Goal: Information Seeking & Learning: Find specific fact

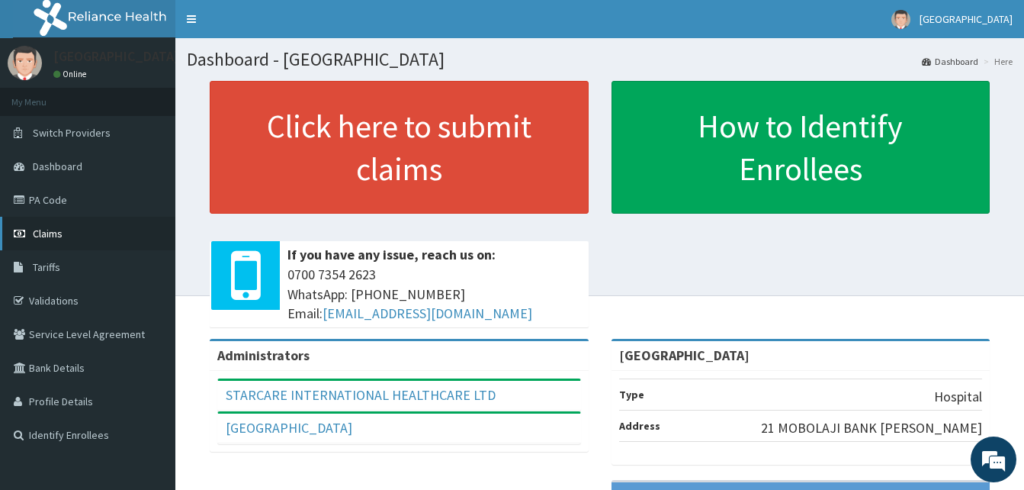
click at [53, 233] on span "Claims" at bounding box center [48, 234] width 30 height 14
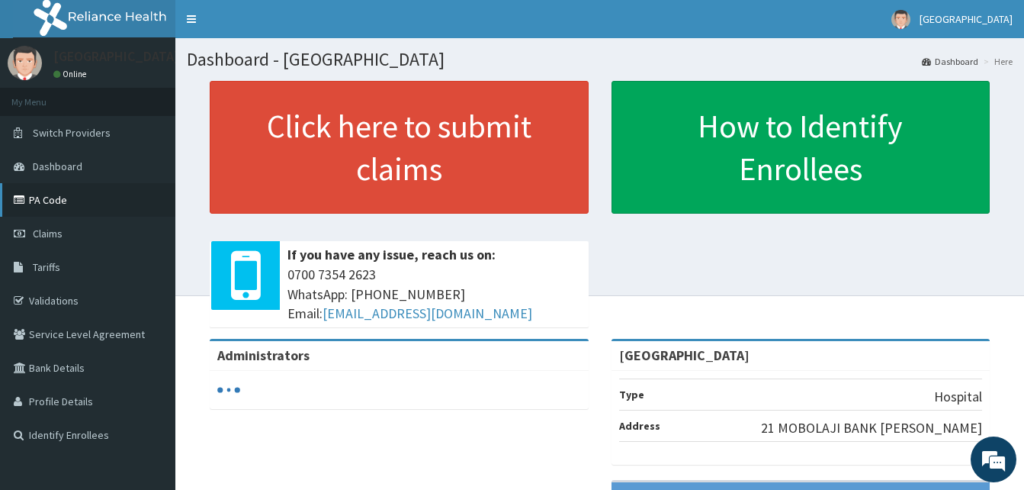
click at [73, 201] on link "PA Code" at bounding box center [87, 200] width 175 height 34
click at [50, 203] on link "PA Code" at bounding box center [87, 200] width 175 height 34
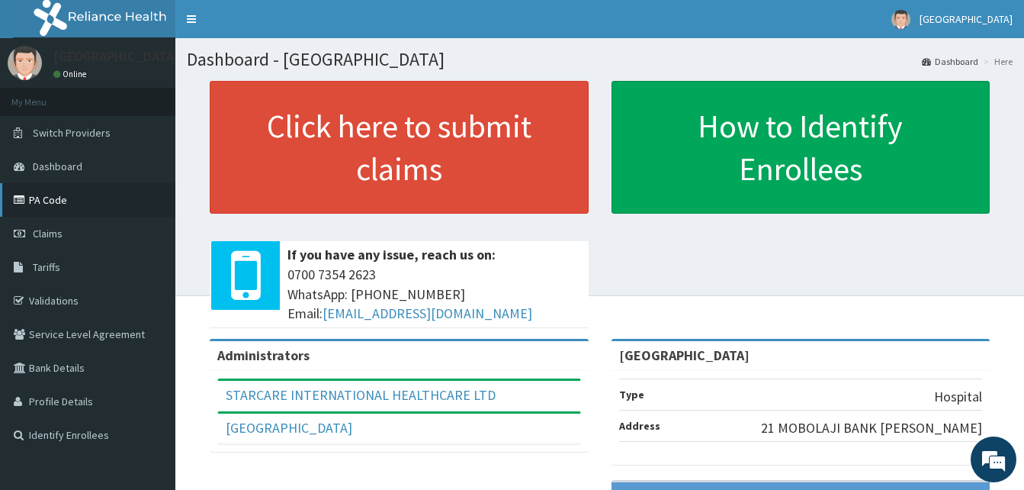
click at [55, 202] on link "PA Code" at bounding box center [87, 200] width 175 height 34
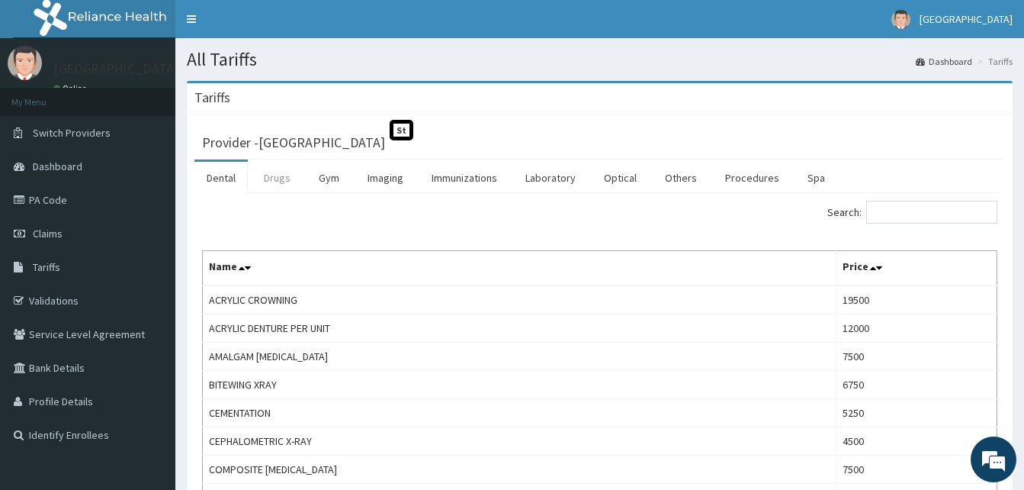
click at [281, 181] on link "Drugs" at bounding box center [277, 178] width 51 height 32
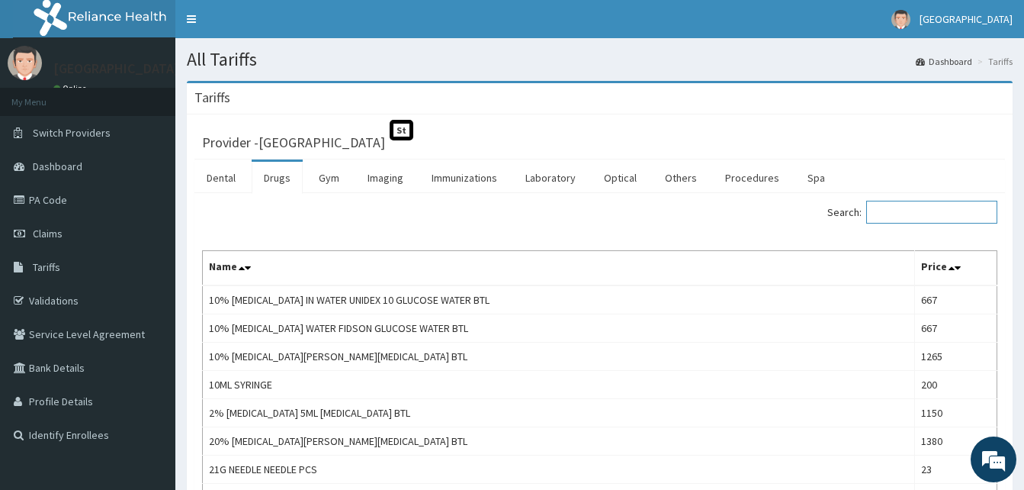
click at [970, 220] on input "Search:" at bounding box center [931, 212] width 131 height 23
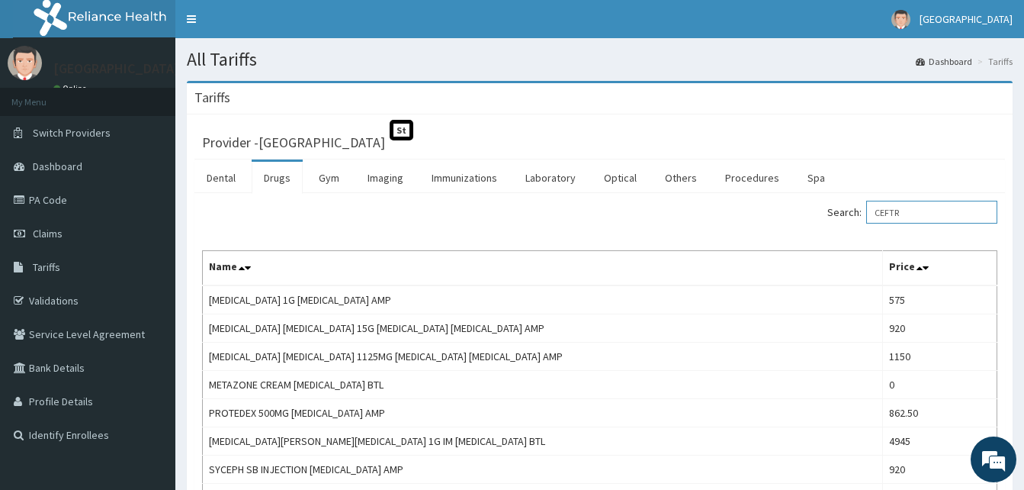
scroll to position [76, 0]
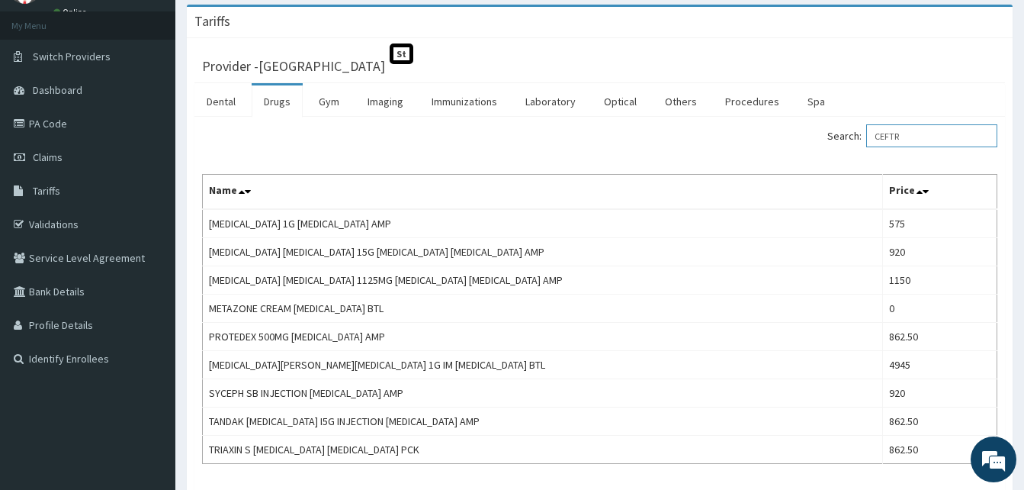
click at [943, 133] on input "CEFTR" at bounding box center [931, 135] width 131 height 23
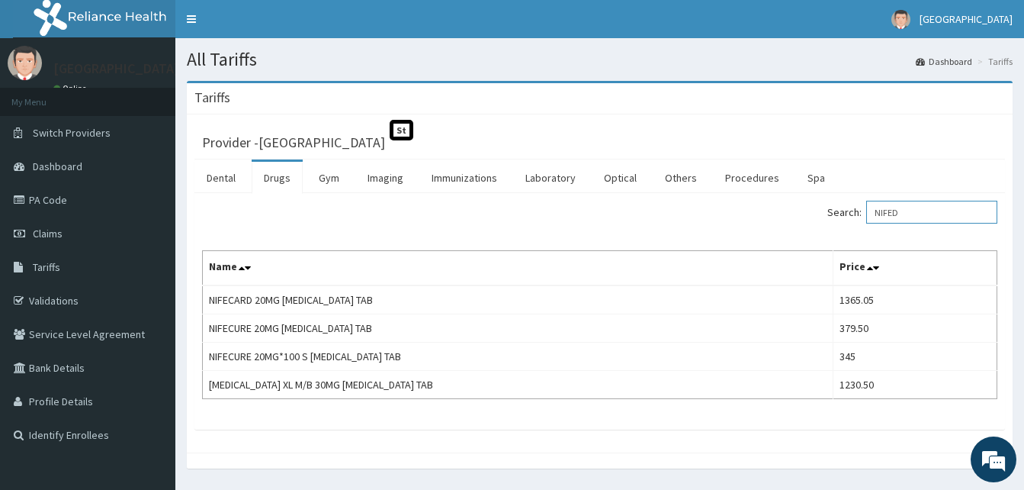
click at [911, 219] on input "NIFED" at bounding box center [931, 212] width 131 height 23
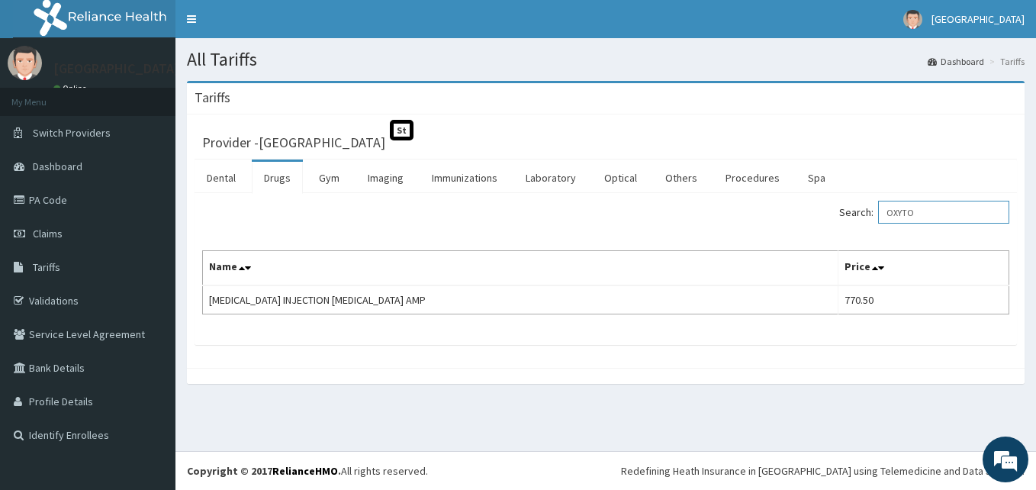
click at [940, 216] on input "OXYTO" at bounding box center [943, 212] width 131 height 23
click at [940, 215] on input "OXYTO" at bounding box center [943, 212] width 131 height 23
click at [936, 215] on input "MISOP" at bounding box center [943, 212] width 131 height 23
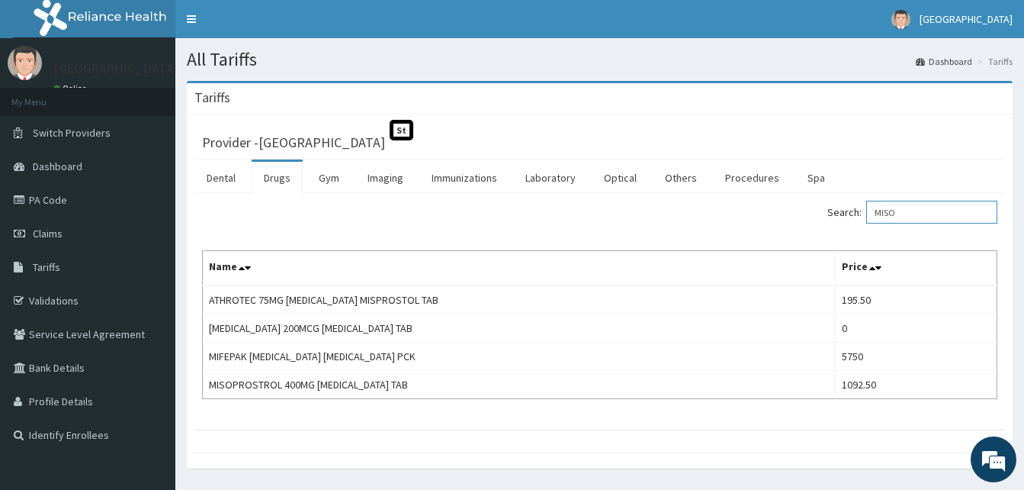
click at [926, 212] on input "MISO" at bounding box center [931, 212] width 131 height 23
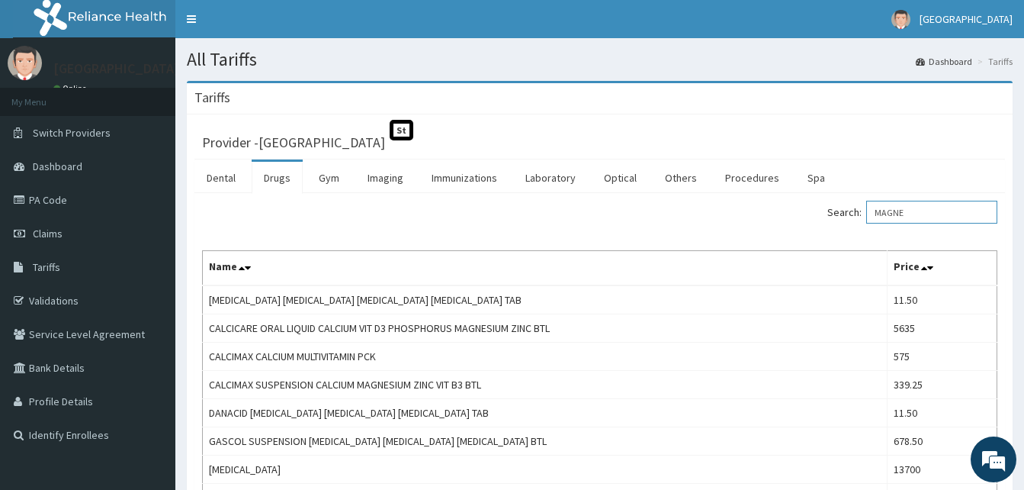
click at [944, 210] on input "MAGNE" at bounding box center [931, 212] width 131 height 23
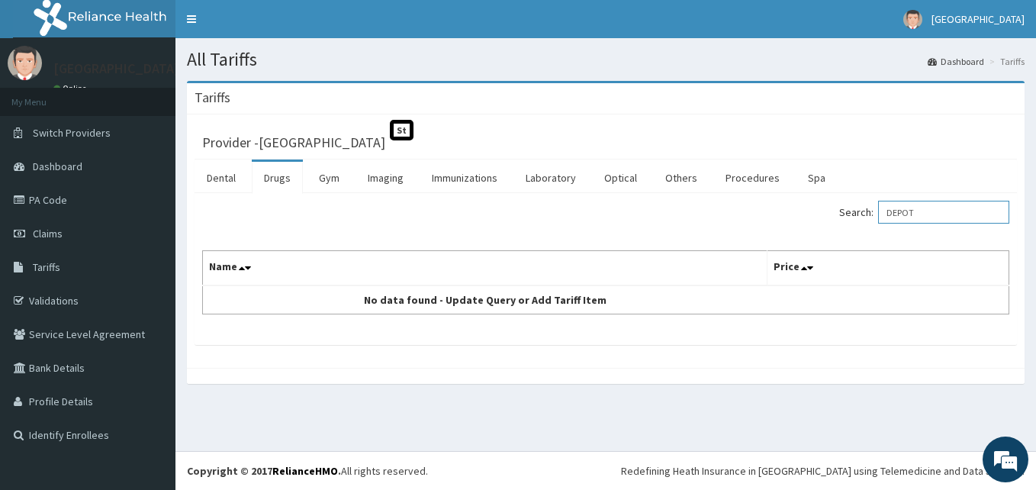
click at [953, 207] on input "DEPOT" at bounding box center [943, 212] width 131 height 23
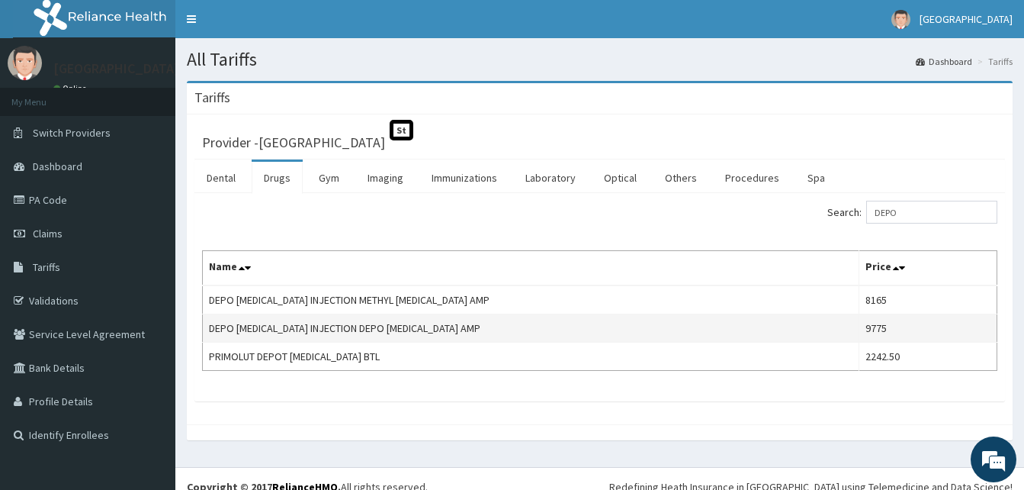
drag, startPoint x: 543, startPoint y: 329, endPoint x: 212, endPoint y: 333, distance: 331.0
click at [212, 333] on td "DEPO PROVERA INJECTION DEPO MEDROXYPROGESTERONE ACETATE AMP" at bounding box center [531, 328] width 657 height 28
copy td "DEPO PROVERA INJECTION DEPO MEDROXYPROGESTERONE ACETATE AMP"
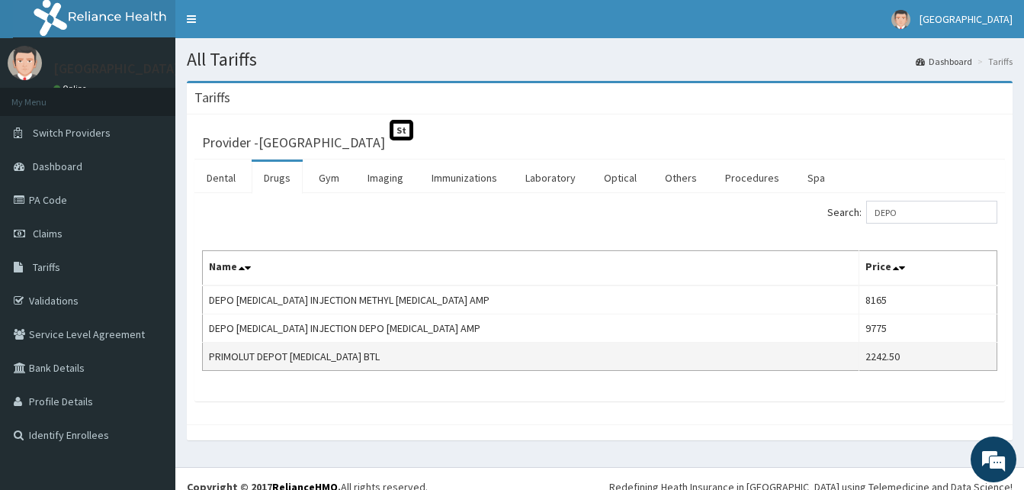
drag, startPoint x: 497, startPoint y: 364, endPoint x: 211, endPoint y: 358, distance: 286.1
click at [211, 358] on td "PRIMOLUT DEPOT HYDROXYPROGESTERONE CAPROATE BTL" at bounding box center [531, 356] width 657 height 28
copy td "PRIMOLUT DEPOT HYDROXYPROGESTERONE CAPROATE BTL"
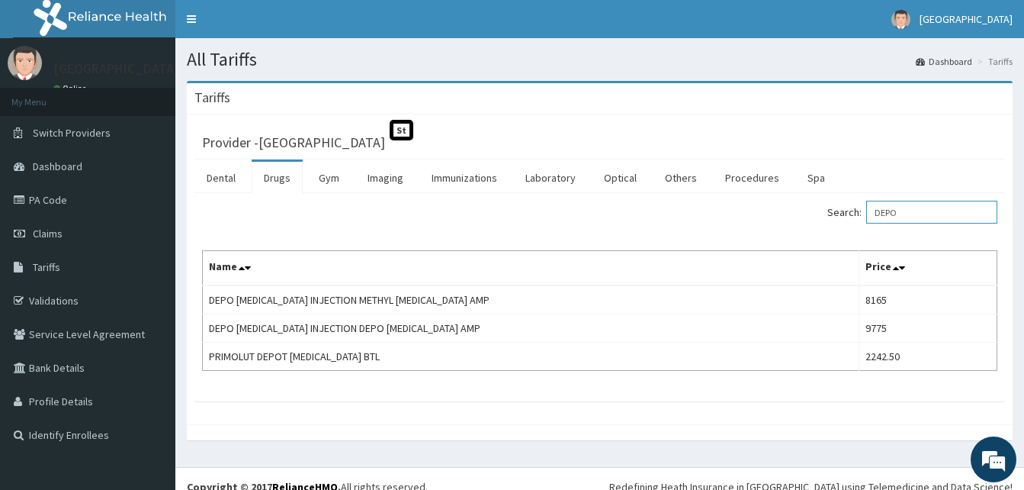
click at [934, 215] on input "DEPO" at bounding box center [931, 212] width 131 height 23
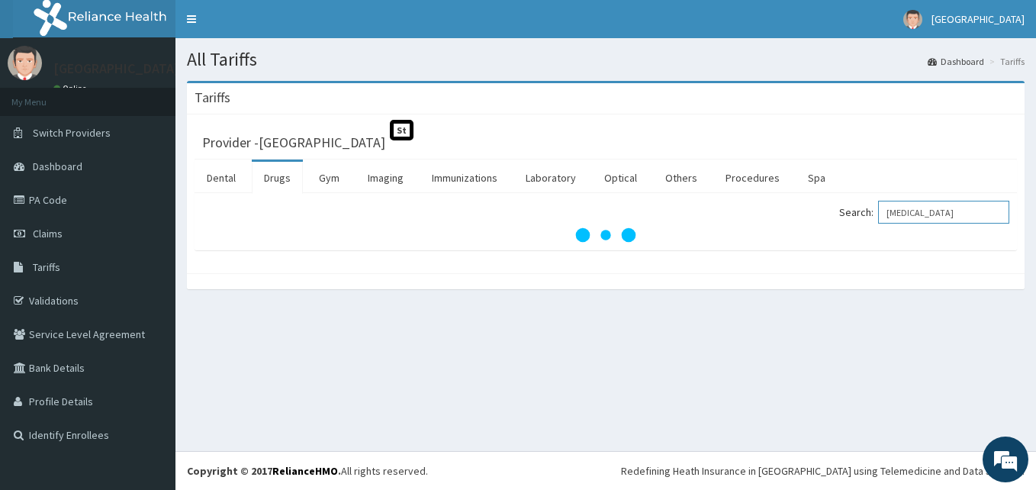
type input "cipro"
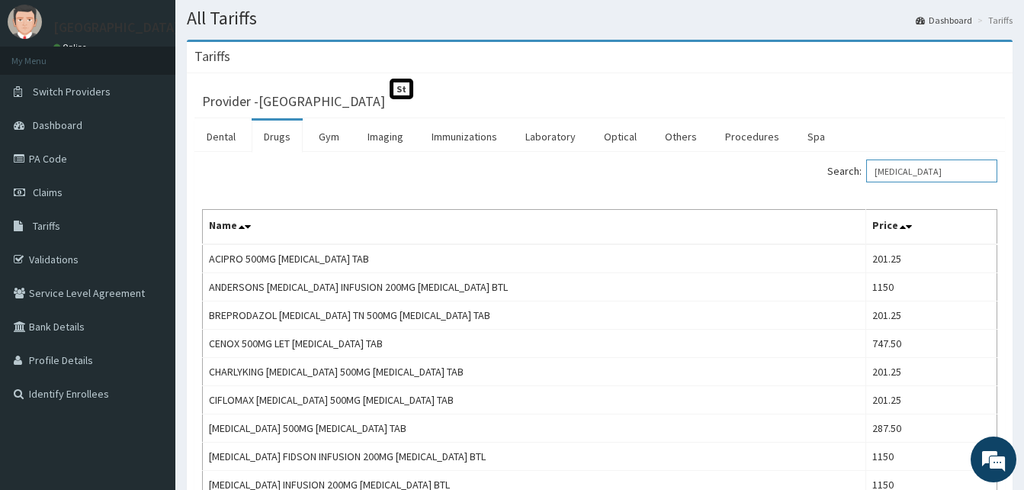
scroll to position [76, 0]
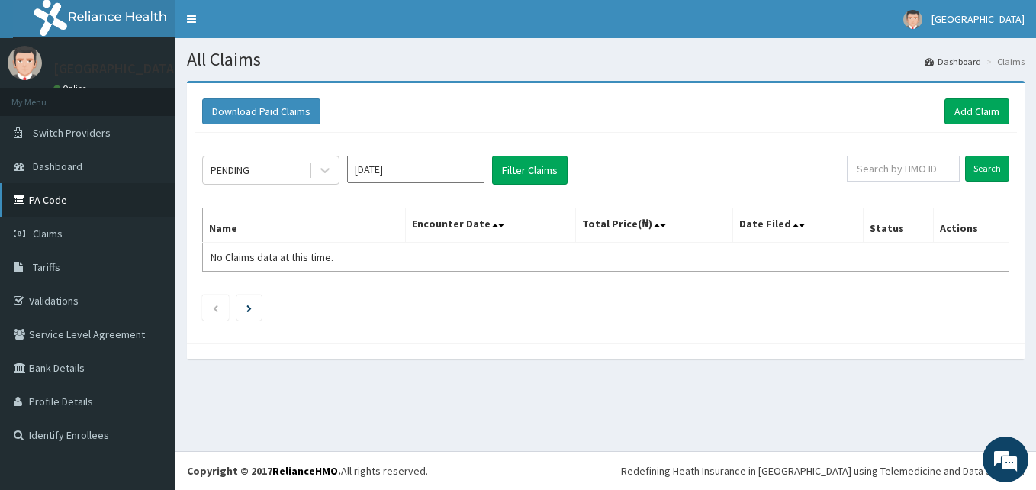
click at [45, 198] on link "PA Code" at bounding box center [87, 200] width 175 height 34
